Goal: Transaction & Acquisition: Purchase product/service

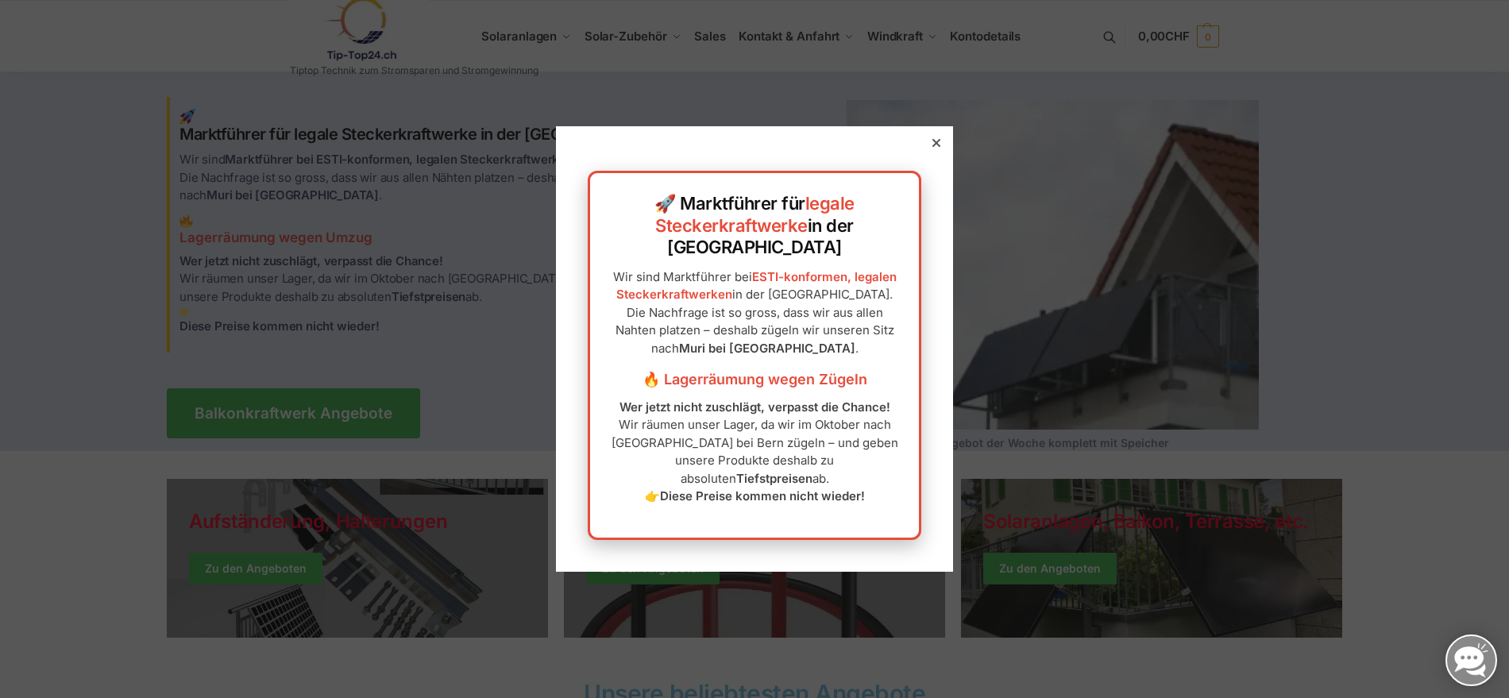
click at [933, 147] on icon at bounding box center [936, 143] width 8 height 8
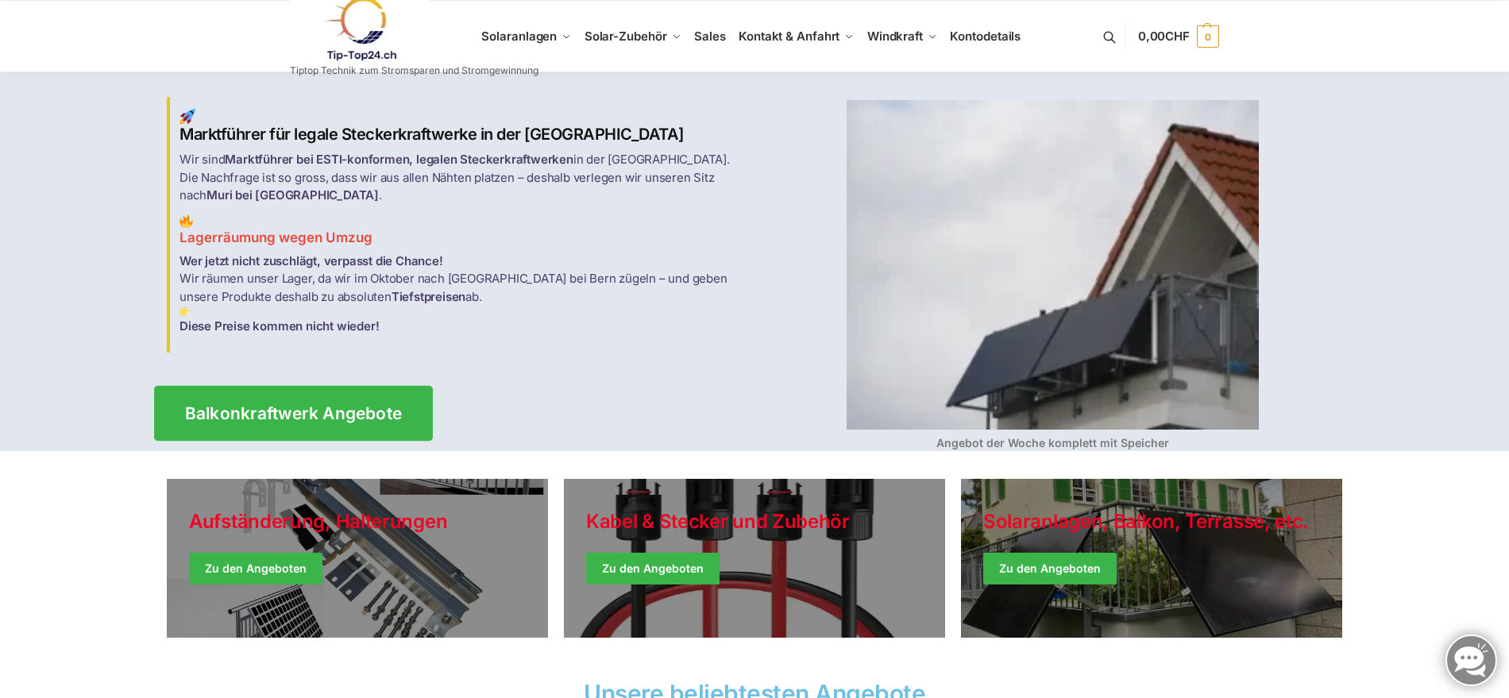
click at [291, 406] on span "Balkonkraftwerk Angebote" at bounding box center [294, 413] width 218 height 17
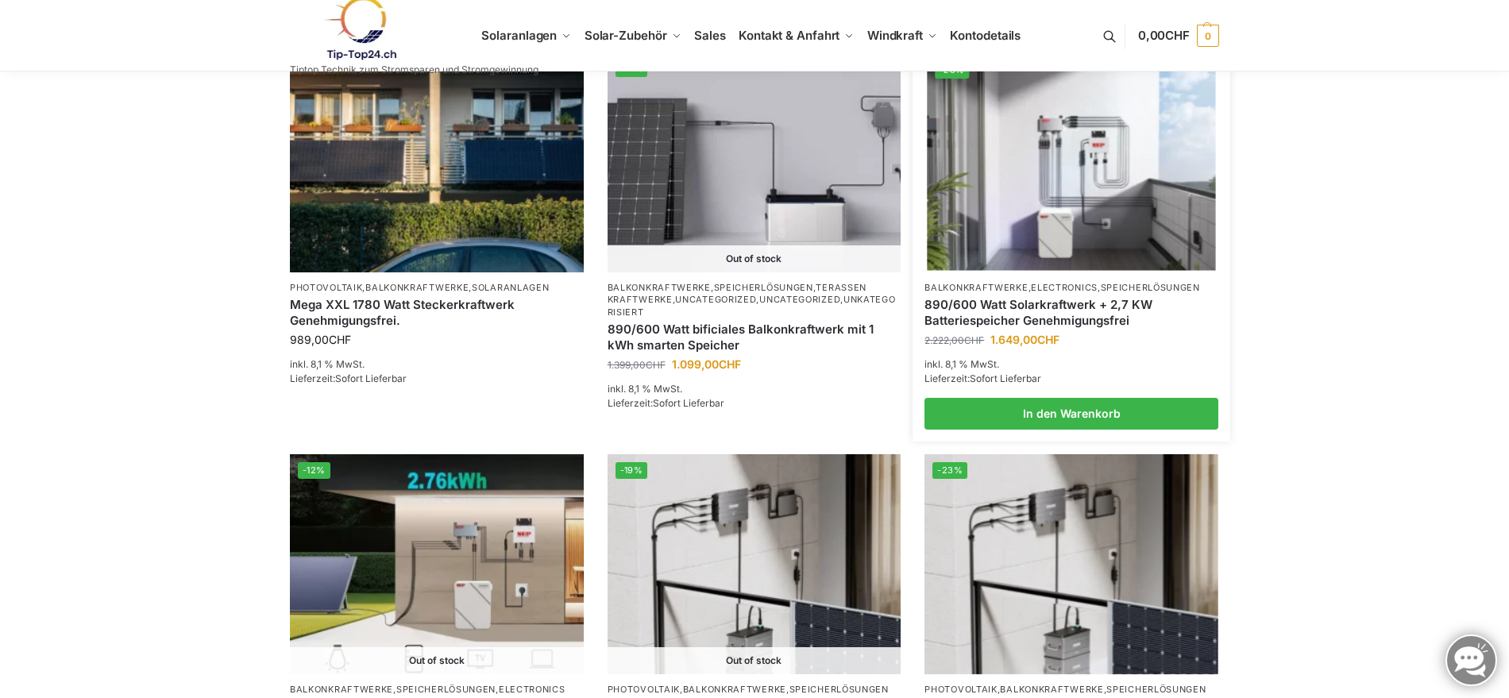
scroll to position [1066, 0]
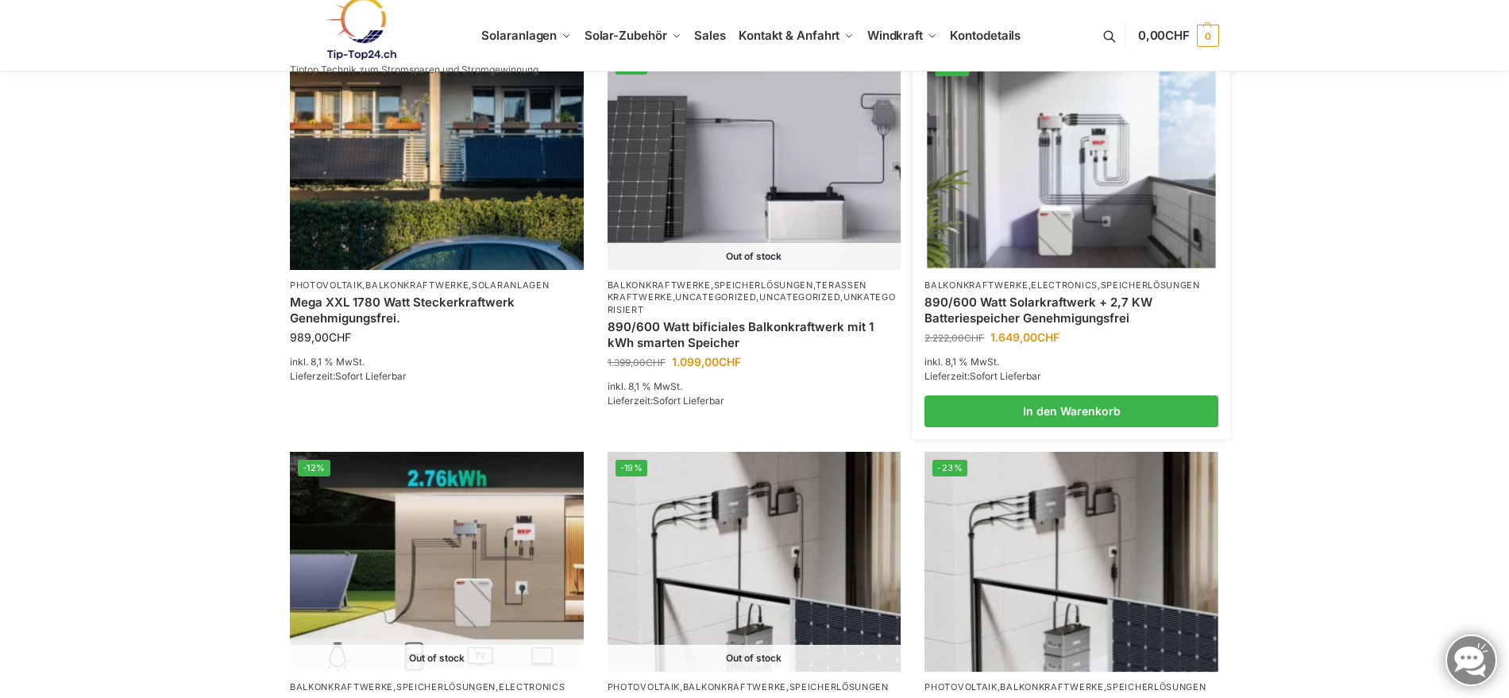
click at [1010, 304] on link "890/600 Watt Solarkraftwerk + 2,7 KW Batteriespeicher Genehmigungsfrei" at bounding box center [1071, 310] width 294 height 31
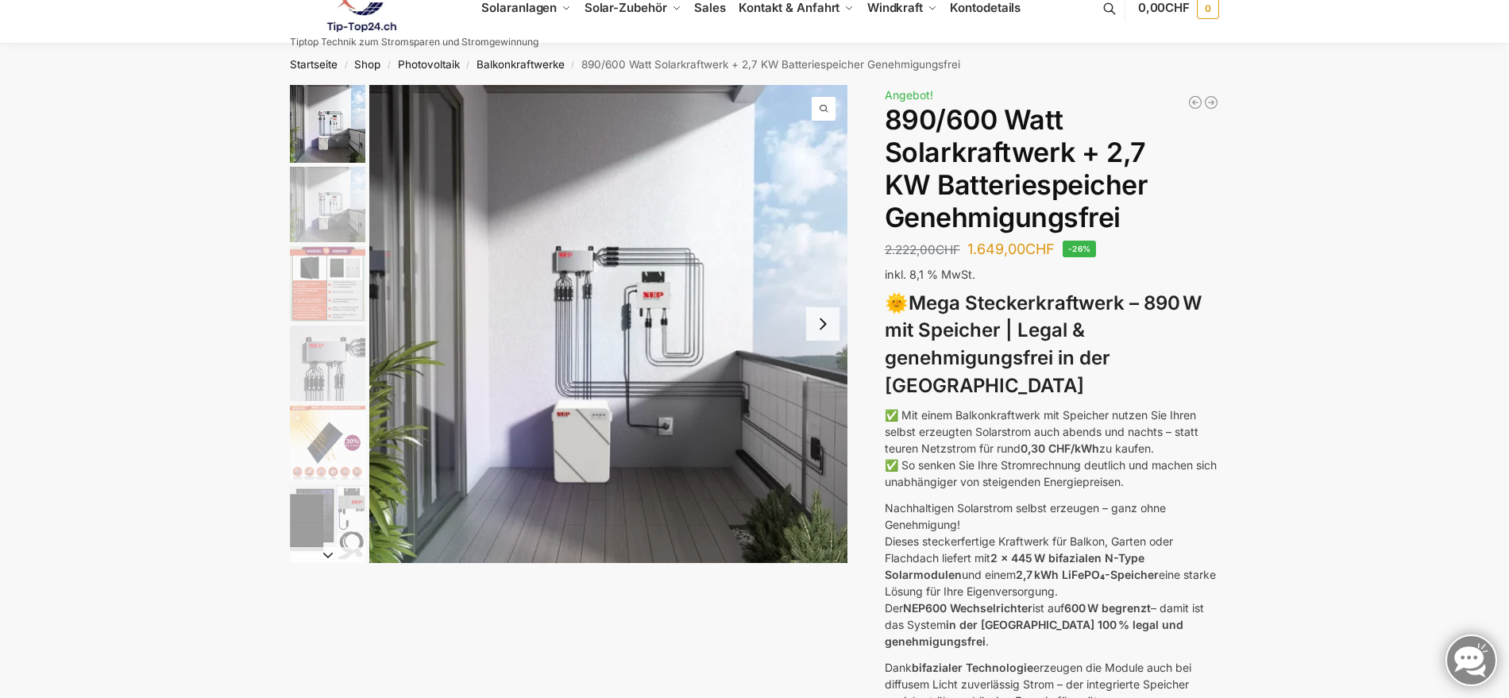
scroll to position [30, 0]
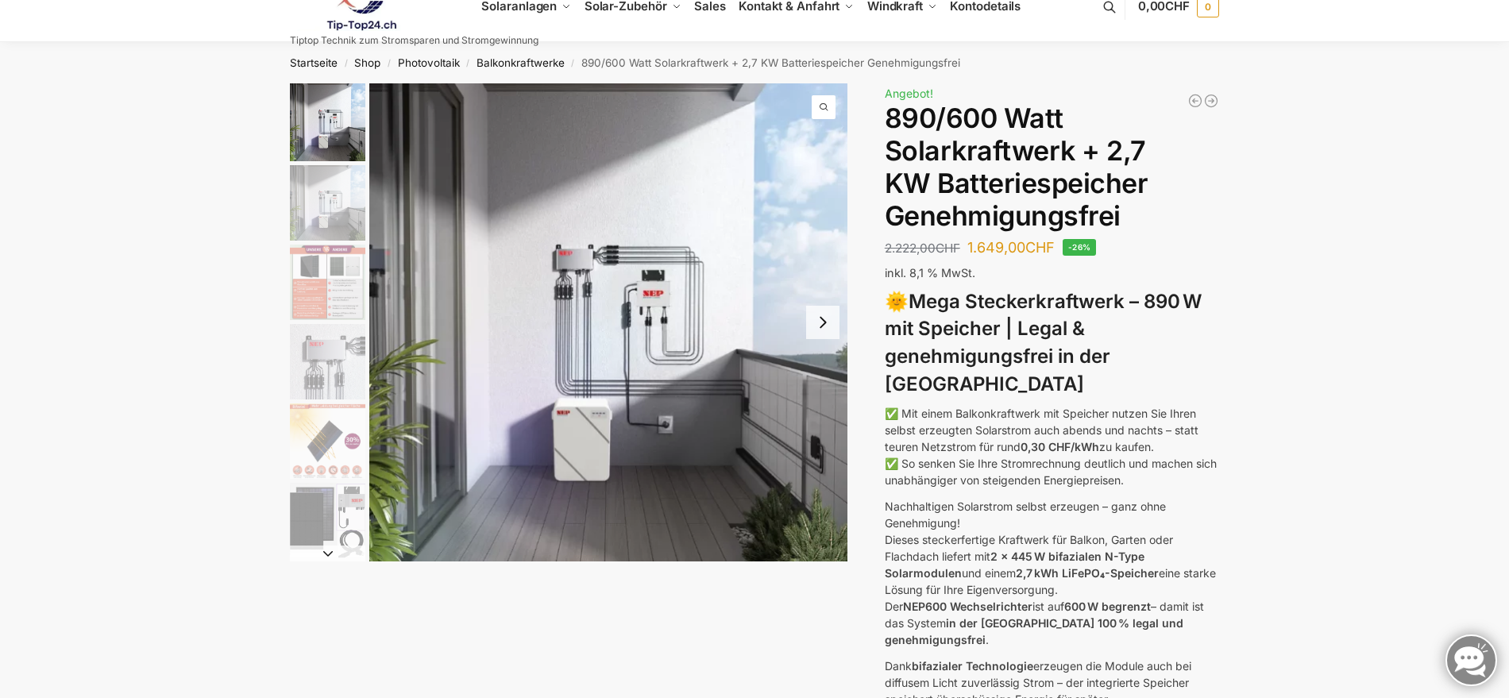
click at [824, 109] on span "1 / 12" at bounding box center [824, 107] width 24 height 24
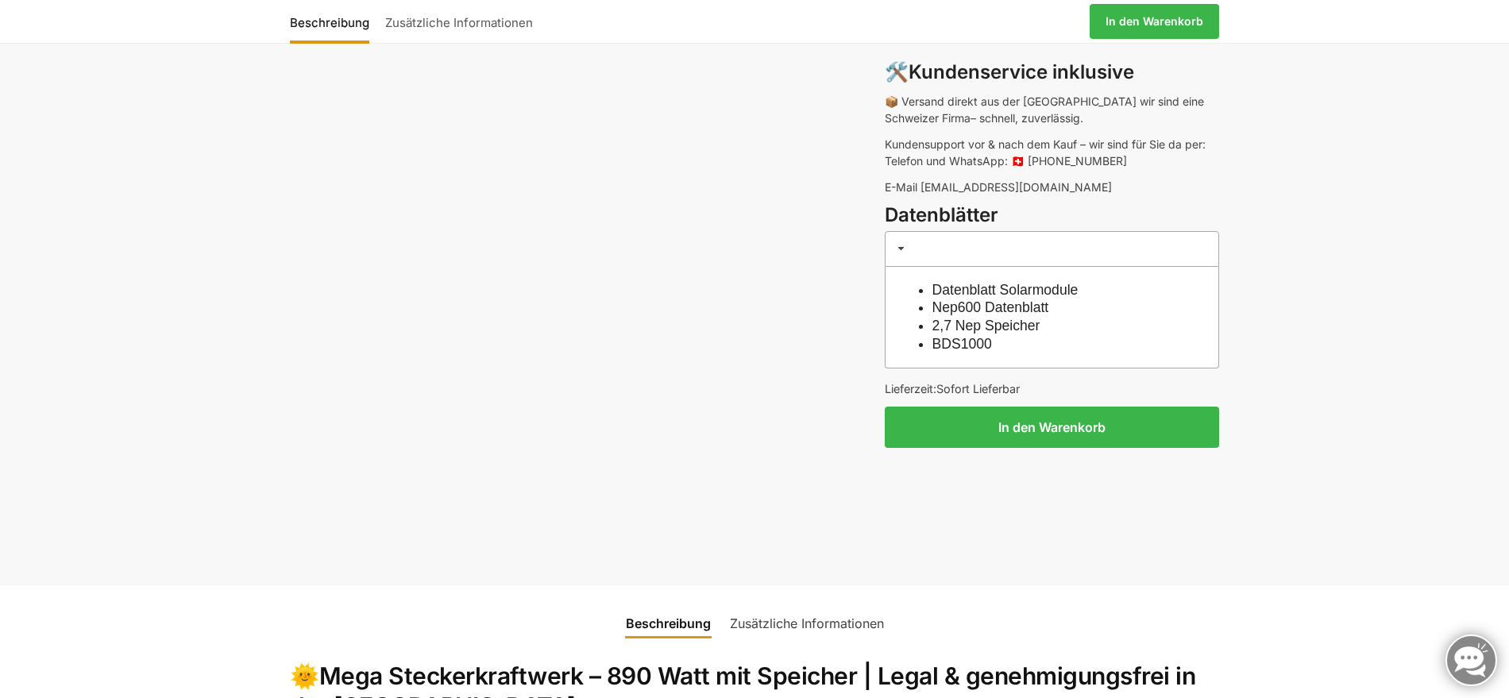
scroll to position [1330, 0]
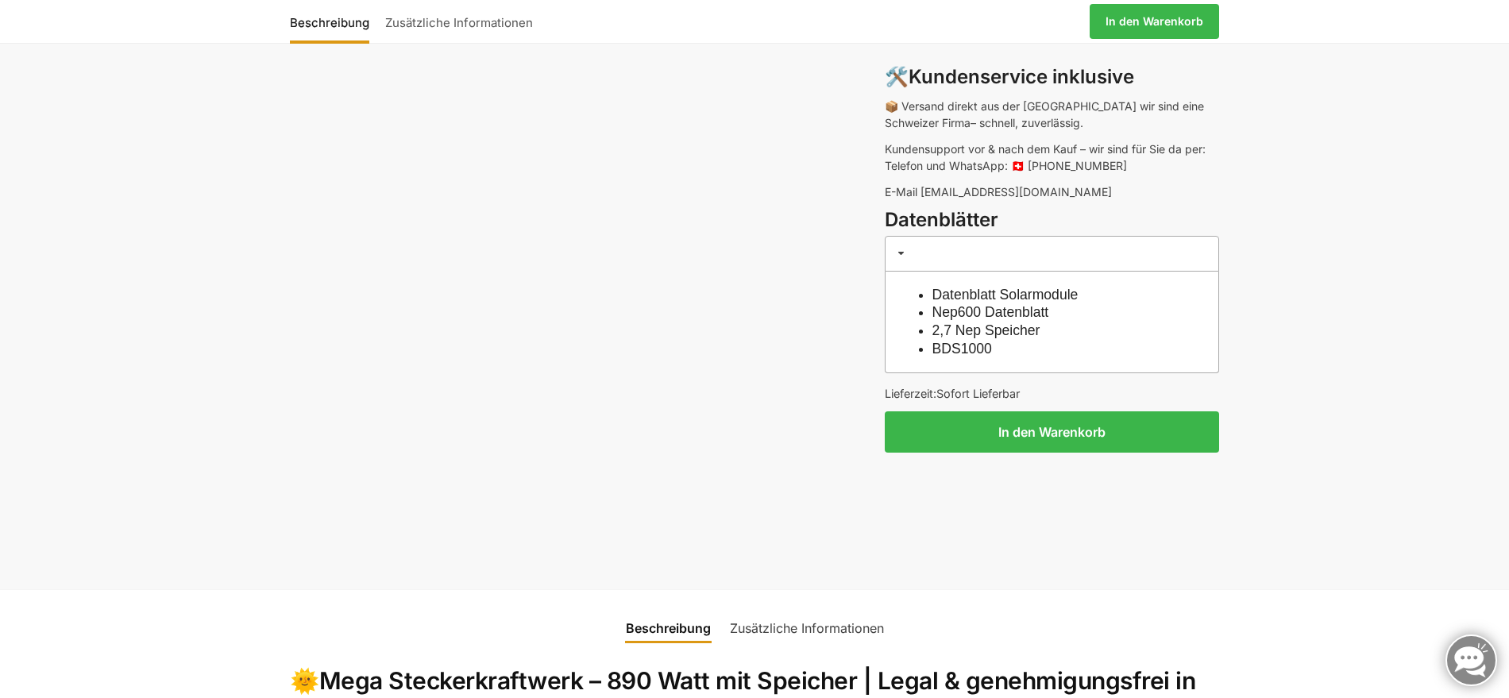
click at [961, 341] on link "BDS1000" at bounding box center [962, 349] width 60 height 16
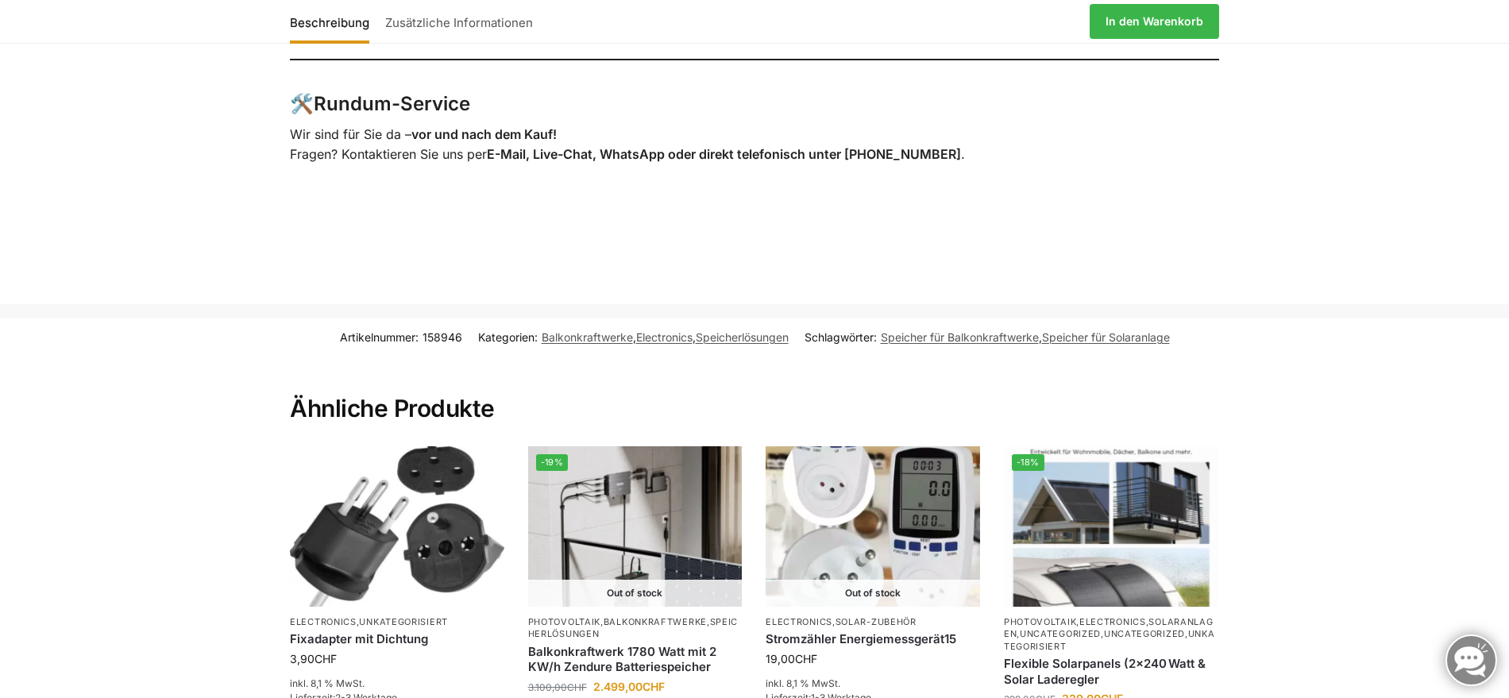
scroll to position [3149, 0]
